Goal: Task Accomplishment & Management: Use online tool/utility

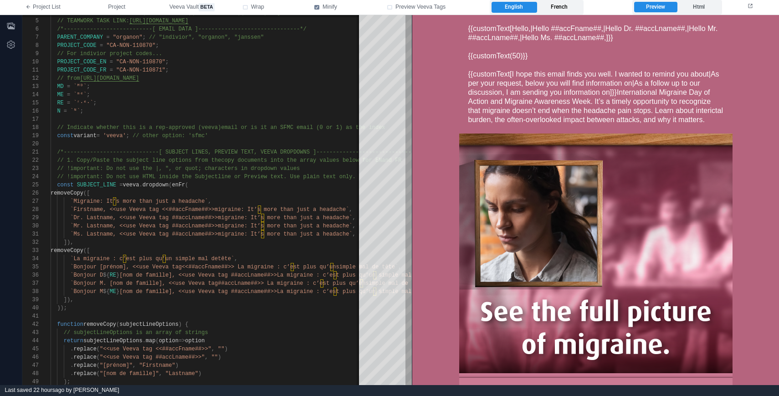
click at [564, 9] on label "French" at bounding box center [559, 7] width 45 height 11
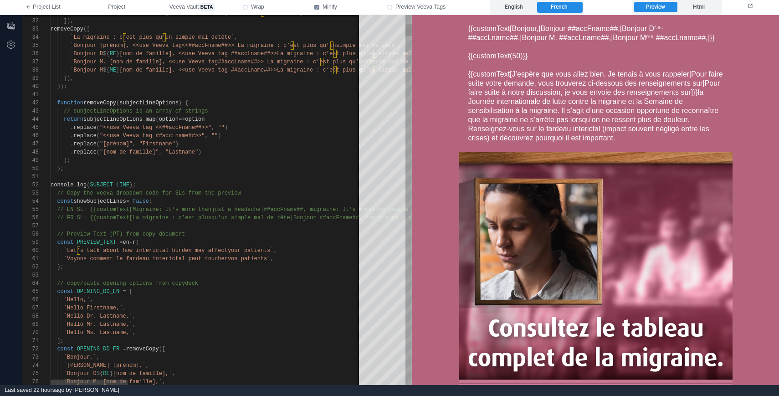
scroll to position [454, 0]
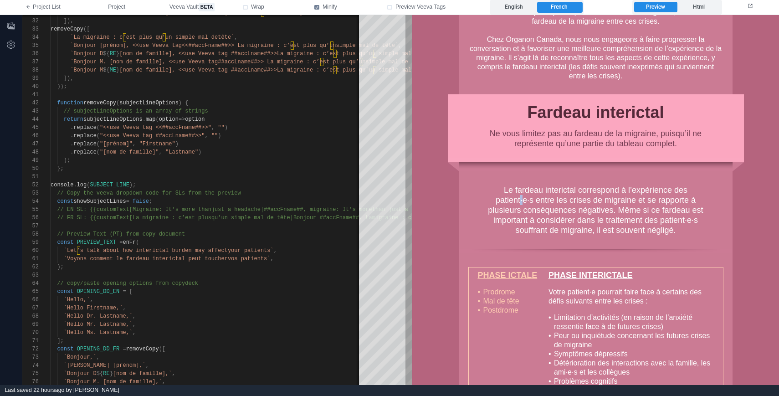
drag, startPoint x: 525, startPoint y: 199, endPoint x: 519, endPoint y: 199, distance: 5.5
click at [519, 199] on div "Le fardeau interictal correspond à l’expérience des patient·e·s entre les crise…" at bounding box center [596, 210] width 219 height 50
drag, startPoint x: 518, startPoint y: 199, endPoint x: 532, endPoint y: 199, distance: 13.7
click at [532, 199] on div "Le fardeau interictal correspond à l’expérience des patient·e·s entre les crise…" at bounding box center [596, 210] width 219 height 50
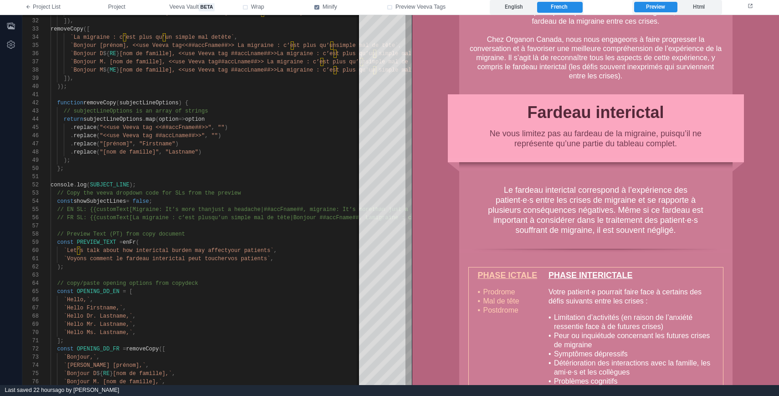
click at [534, 199] on div "Le fardeau interictal correspond à l’expérience des patient·e·s entre les crise…" at bounding box center [596, 210] width 219 height 50
drag, startPoint x: 534, startPoint y: 199, endPoint x: 522, endPoint y: 199, distance: 11.9
click at [522, 199] on div "Le fardeau interictal correspond à l’expérience des patient·e·s entre les crise…" at bounding box center [596, 210] width 219 height 50
copy div "patient·e·s"
click at [273, 252] on span "your patients`" at bounding box center [251, 250] width 46 height 6
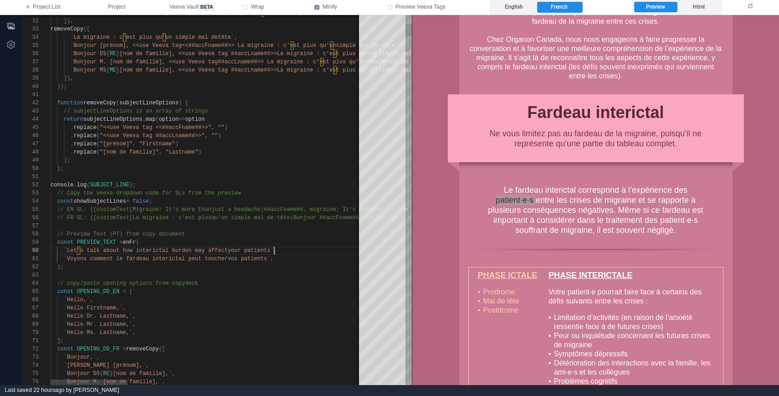
scroll to position [33, 224]
paste textarea "**********"
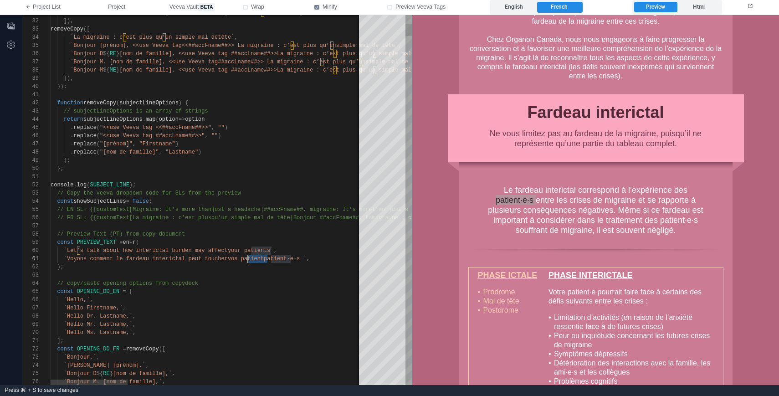
drag, startPoint x: 268, startPoint y: 260, endPoint x: 247, endPoint y: 259, distance: 21.9
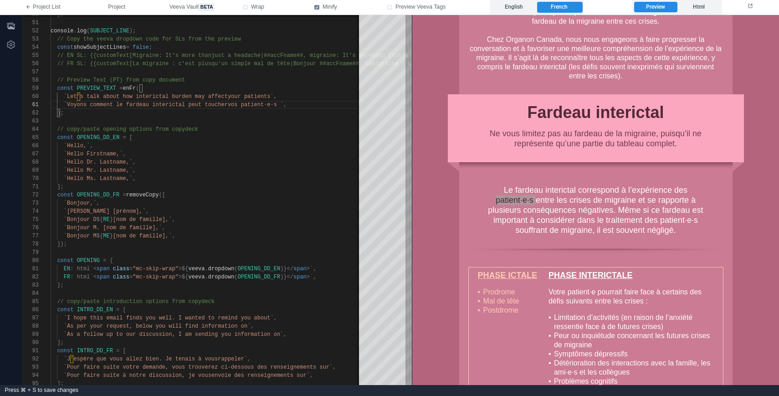
scroll to position [483, 0]
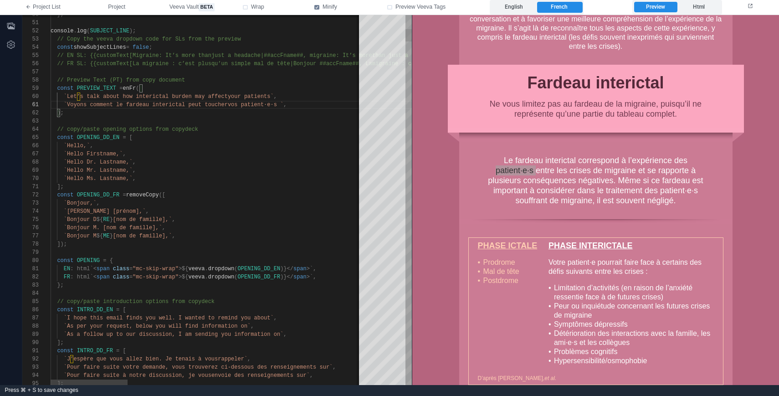
type textarea "**********"
click at [136, 221] on div "50 51 52 53 54 55 56 57 58 59 60 61 62 63 64 65 66 67 68 69 70 71 72 73 74 75 7…" at bounding box center [217, 200] width 390 height 370
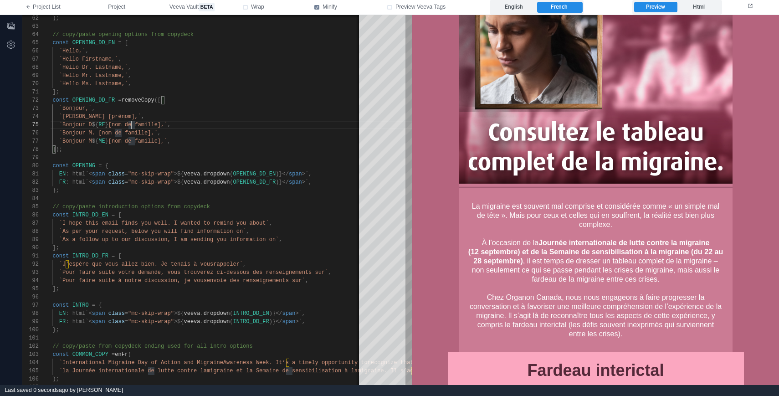
scroll to position [0, 0]
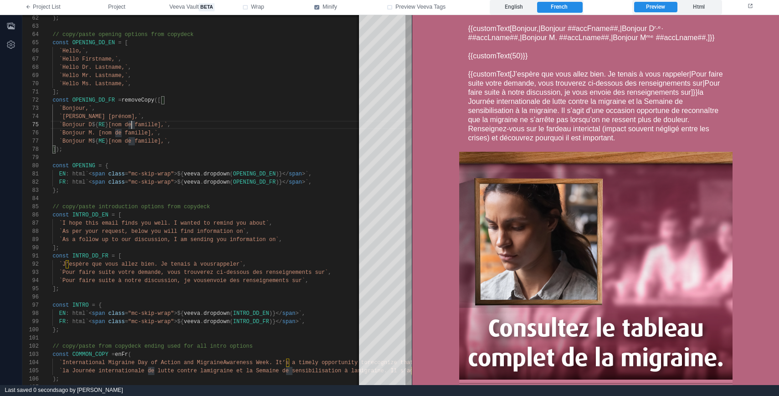
click at [626, 34] on span "{{customText[Bonjour,|Bonjour ##accFname##,|Bonjour Dʳ·ᵉ· ##accLname##,|Bonjour…" at bounding box center [591, 32] width 247 height 17
drag, startPoint x: 670, startPoint y: 39, endPoint x: 635, endPoint y: 38, distance: 34.6
click at [636, 38] on span "{{customText[Bonjour,|Bonjour ##accFname##,|Bonjour Dʳ·ᵉ· ##accLname##,|Bonjour…" at bounding box center [591, 32] width 247 height 17
click at [642, 48] on td "{{customText(50)}}" at bounding box center [595, 55] width 255 height 27
click at [118, 8] on span "Project" at bounding box center [116, 7] width 17 height 8
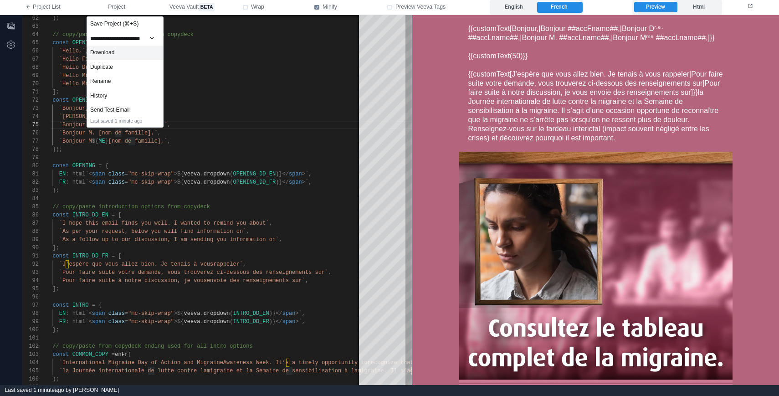
click at [141, 58] on div "Download" at bounding box center [125, 53] width 76 height 15
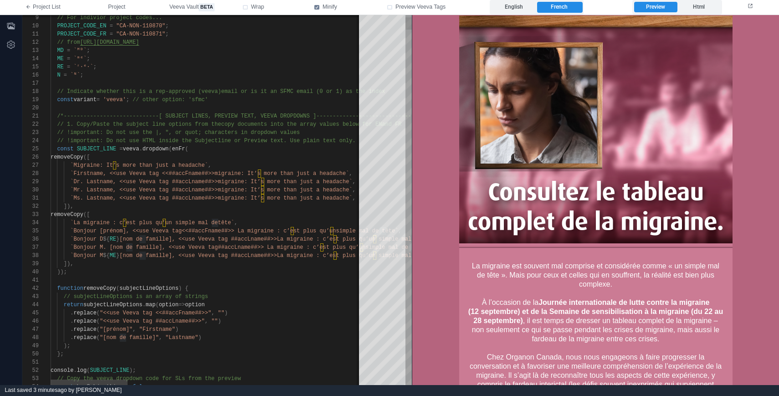
scroll to position [454, 0]
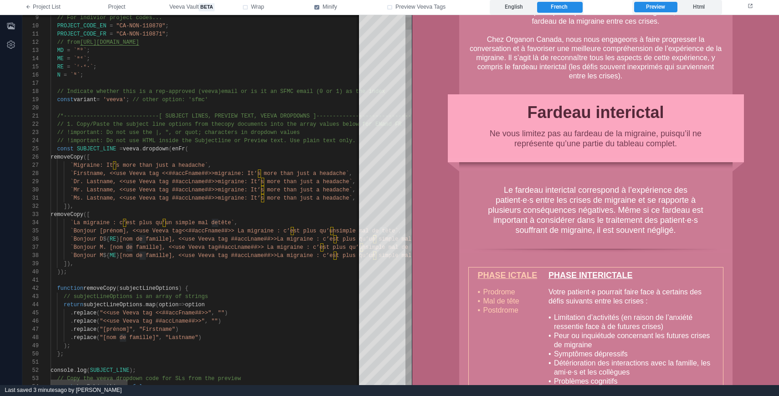
type textarea "**********"
click at [276, 88] on span "email or is it an SFMC email (0 or 1) as the inde" at bounding box center [301, 91] width 161 height 6
click at [275, 80] on div at bounding box center [680, 83] width 1258 height 8
